Goal: Obtain resource: Download file/media

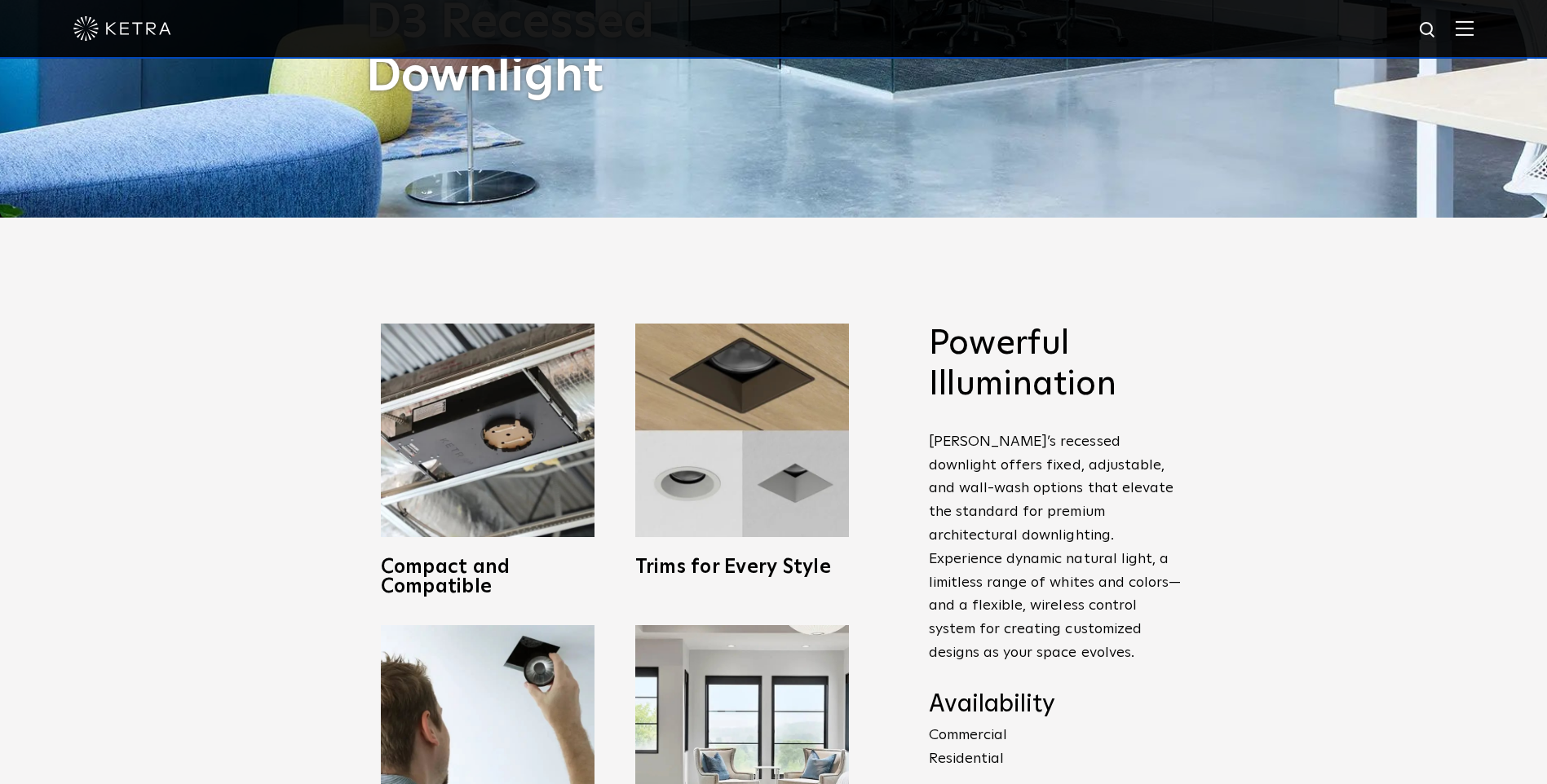
scroll to position [734, 0]
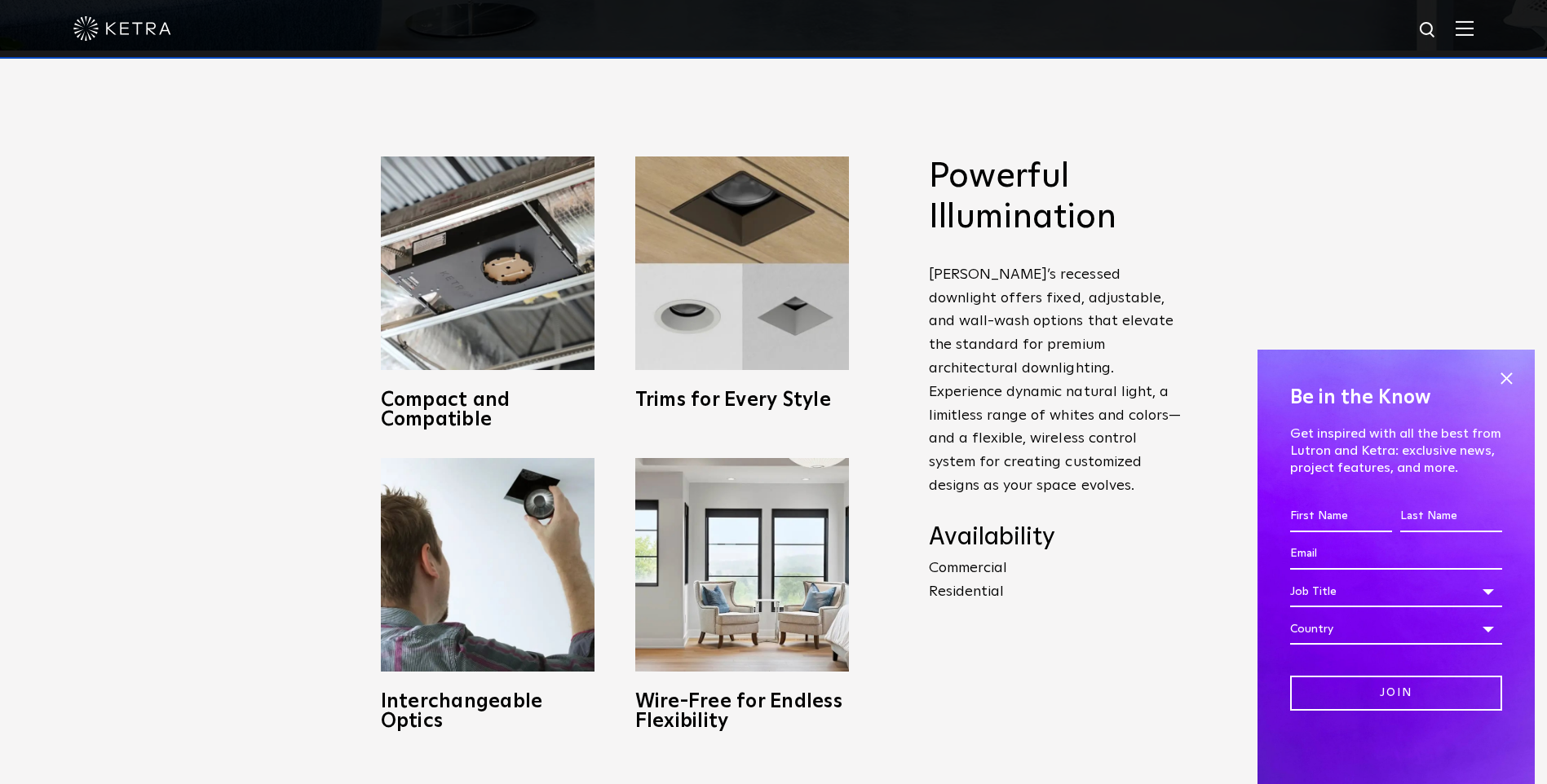
click at [973, 569] on p "Commercial Residential" at bounding box center [1055, 580] width 253 height 47
click at [1474, 28] on img at bounding box center [1464, 28] width 18 height 15
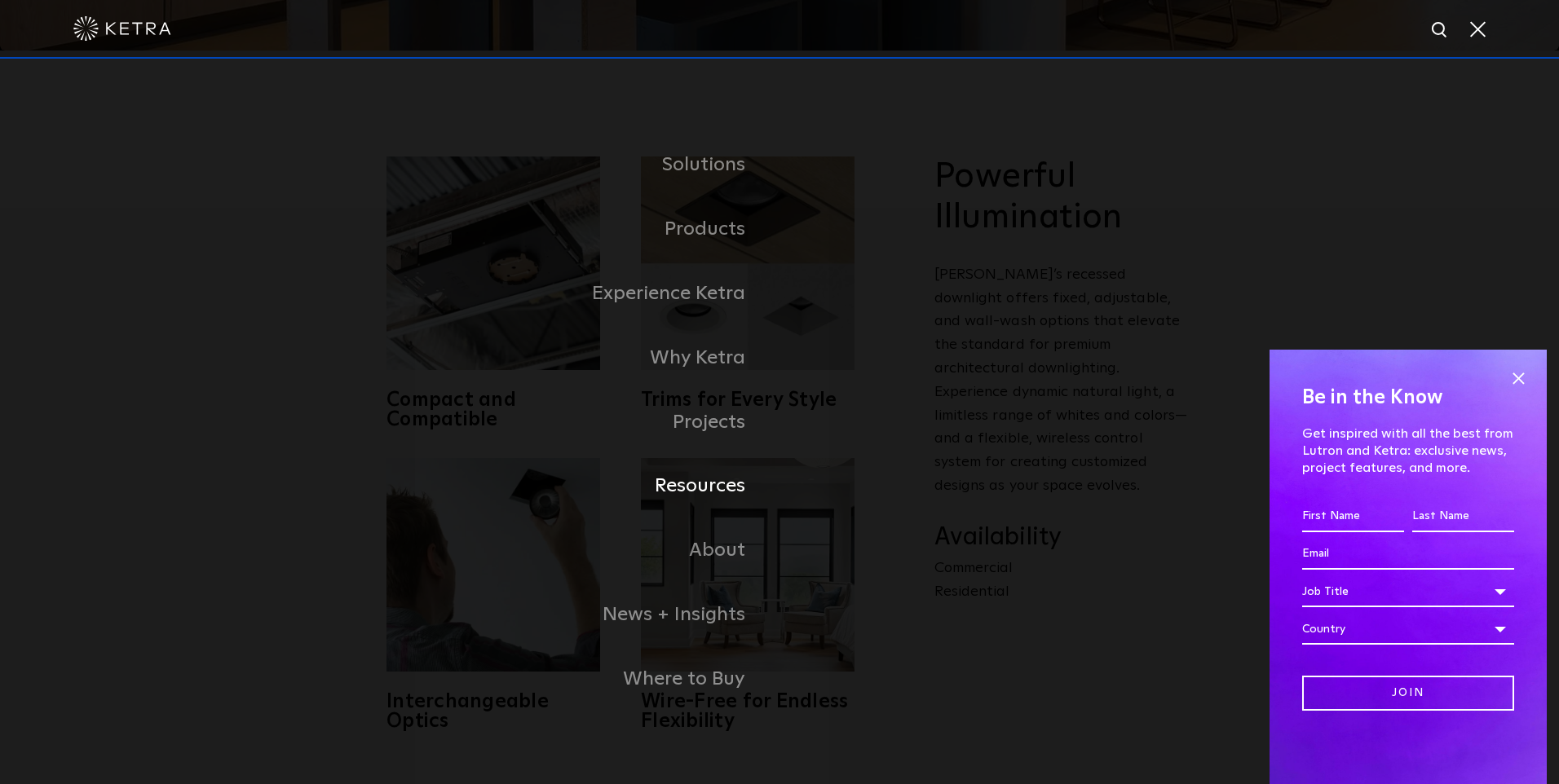
click at [716, 485] on link "Resources" at bounding box center [576, 486] width 408 height 65
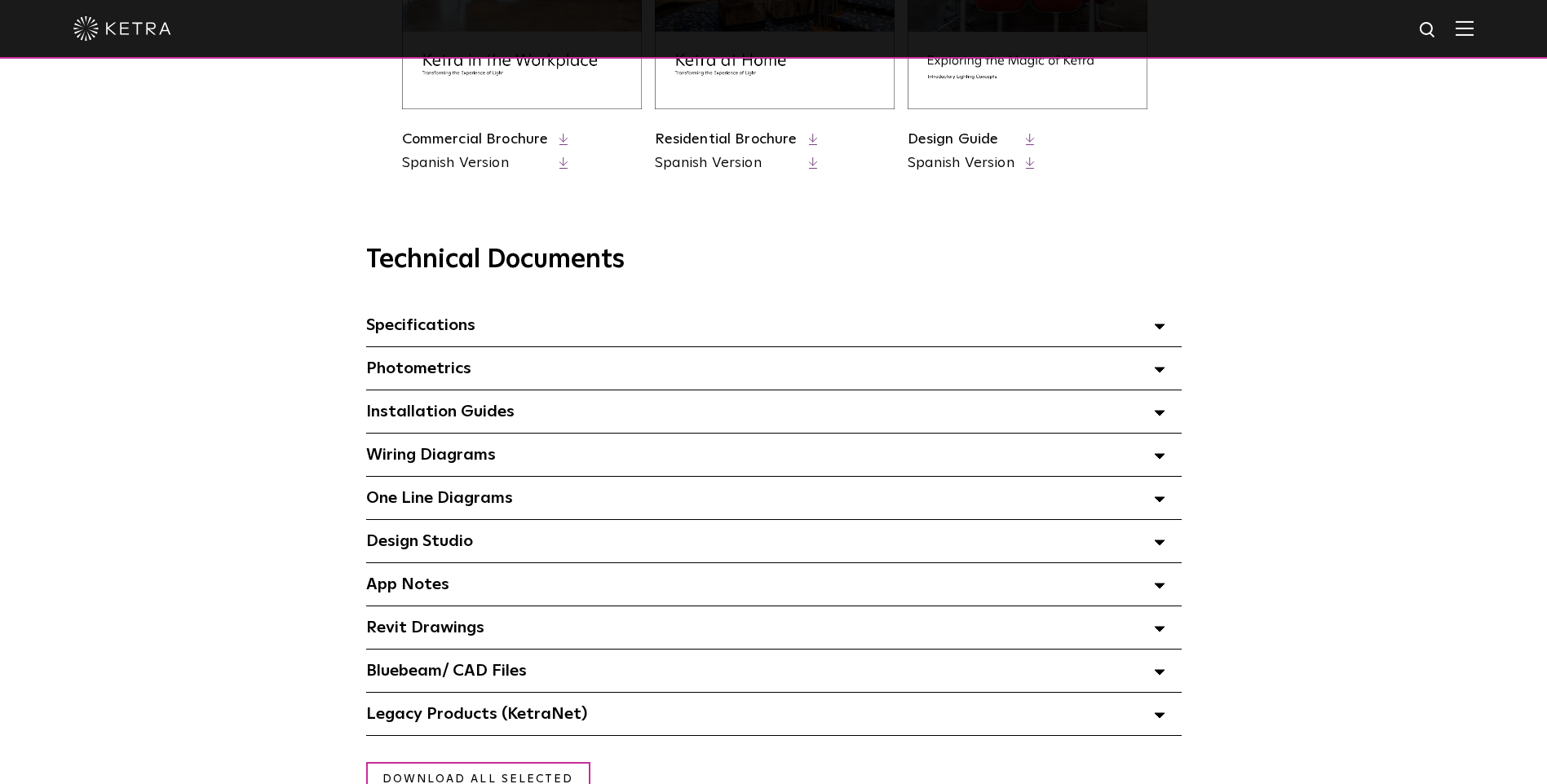
scroll to position [978, 0]
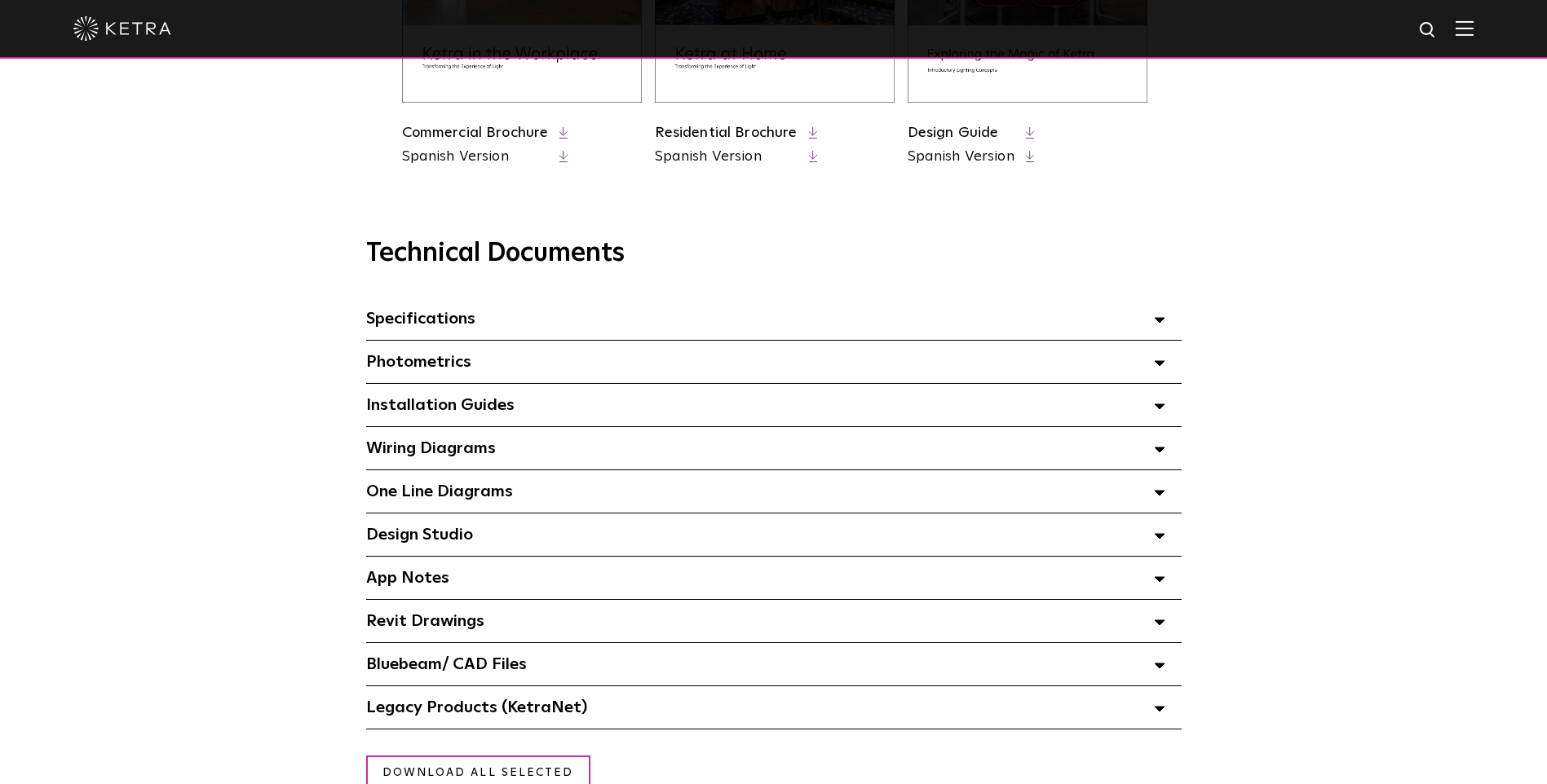
click at [492, 413] on span "Installation Guides Select checkboxes to use the bulk download option below" at bounding box center [440, 405] width 149 height 16
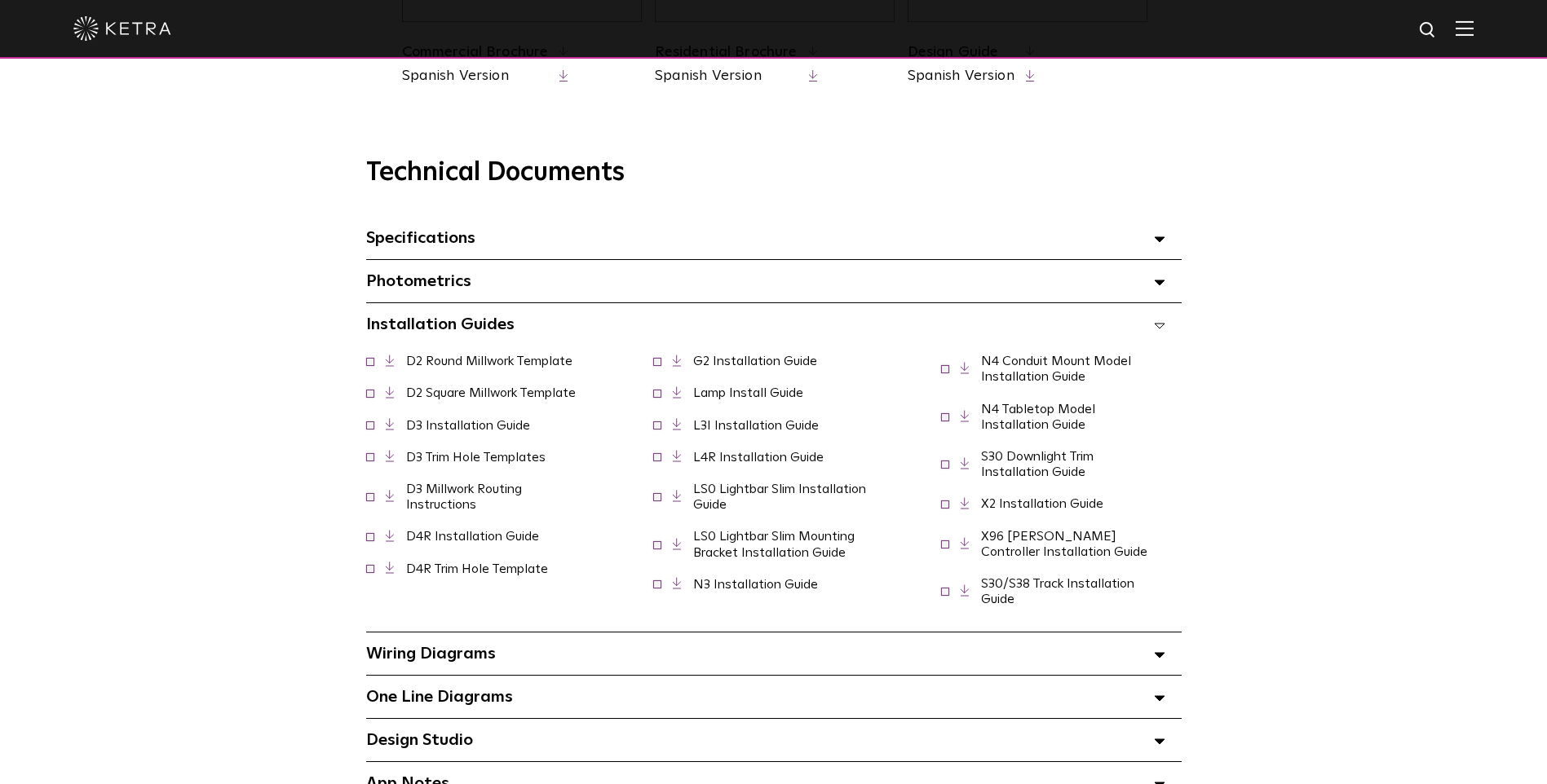
scroll to position [1060, 0]
click at [444, 430] on link "D3 Installation Guide" at bounding box center [467, 425] width 124 height 14
